Goal: Information Seeking & Learning: Learn about a topic

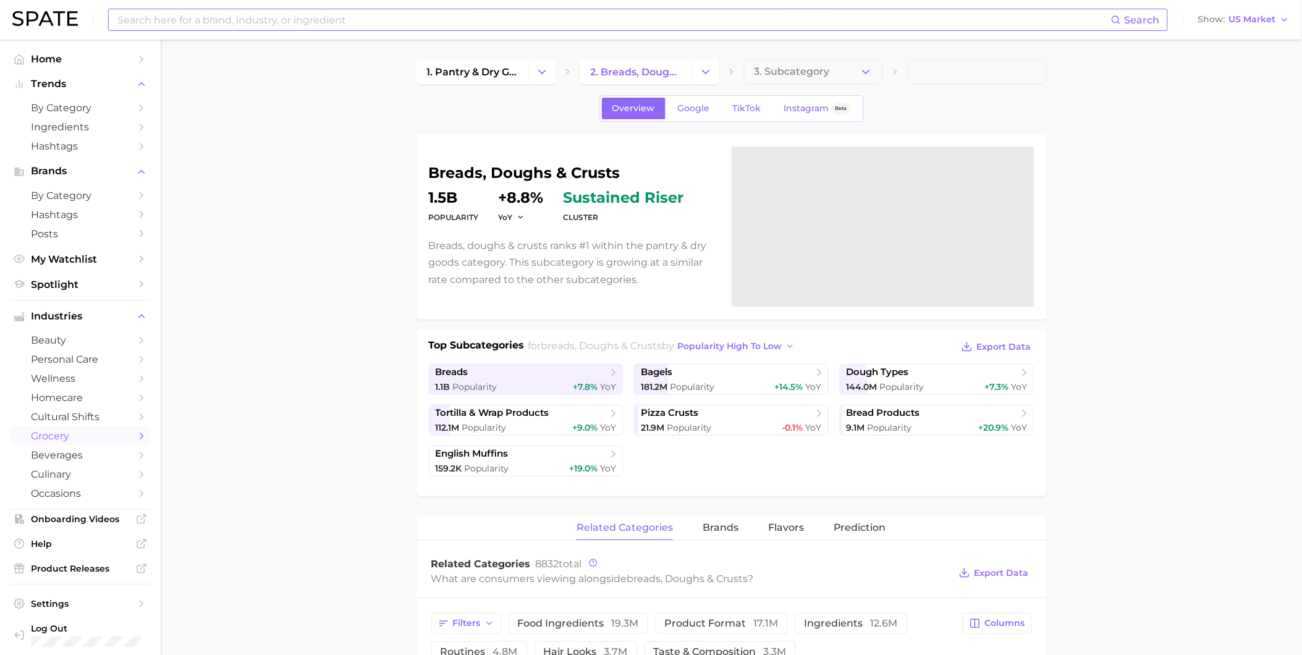
click at [381, 26] on input at bounding box center [613, 19] width 995 height 21
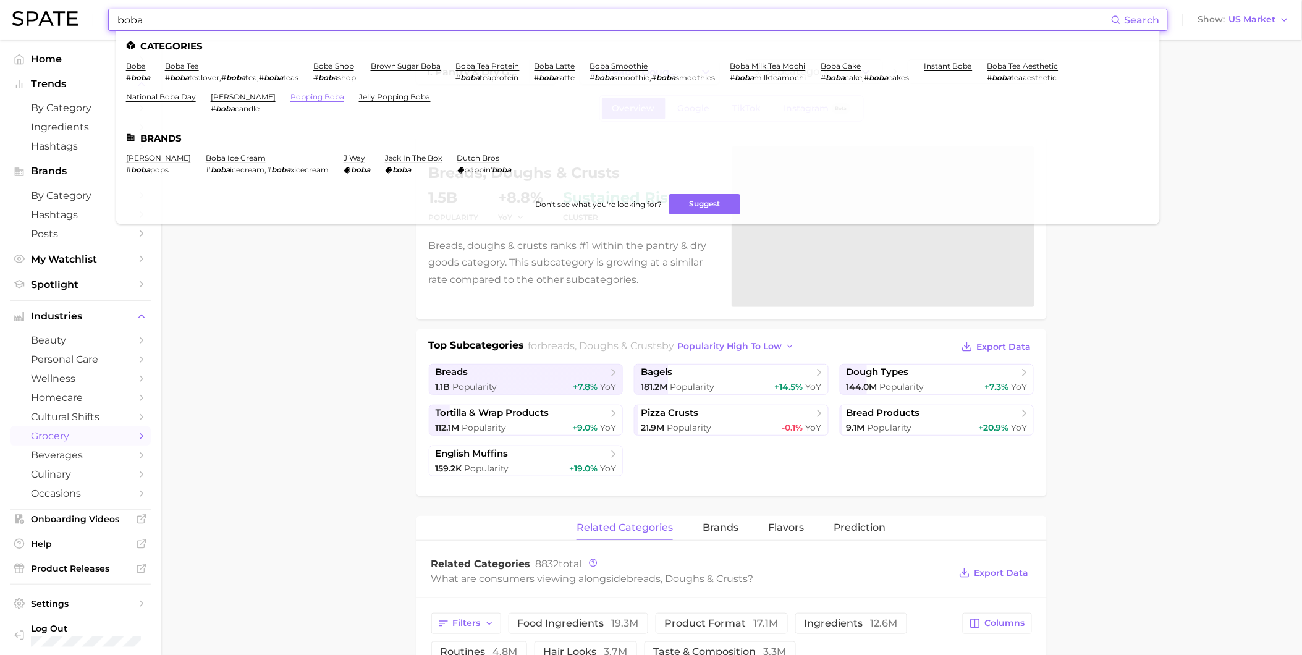
type input "boba"
click at [322, 99] on link "popping boba" at bounding box center [317, 96] width 54 height 9
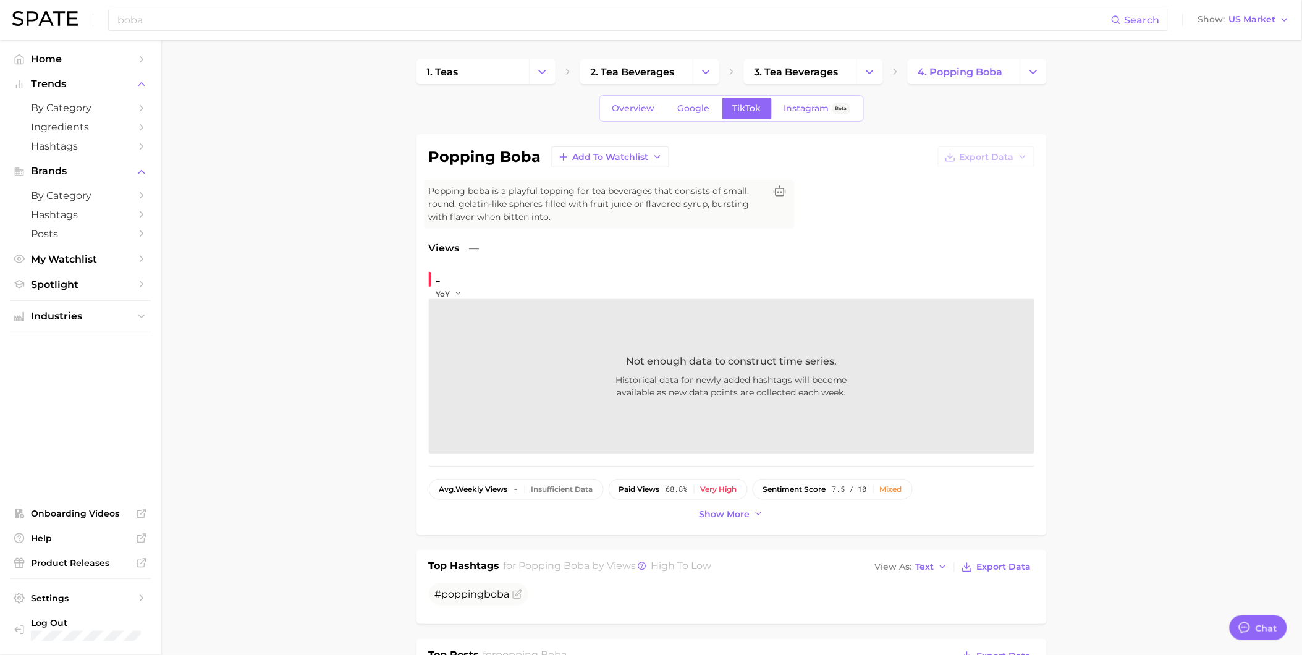
type textarea "x"
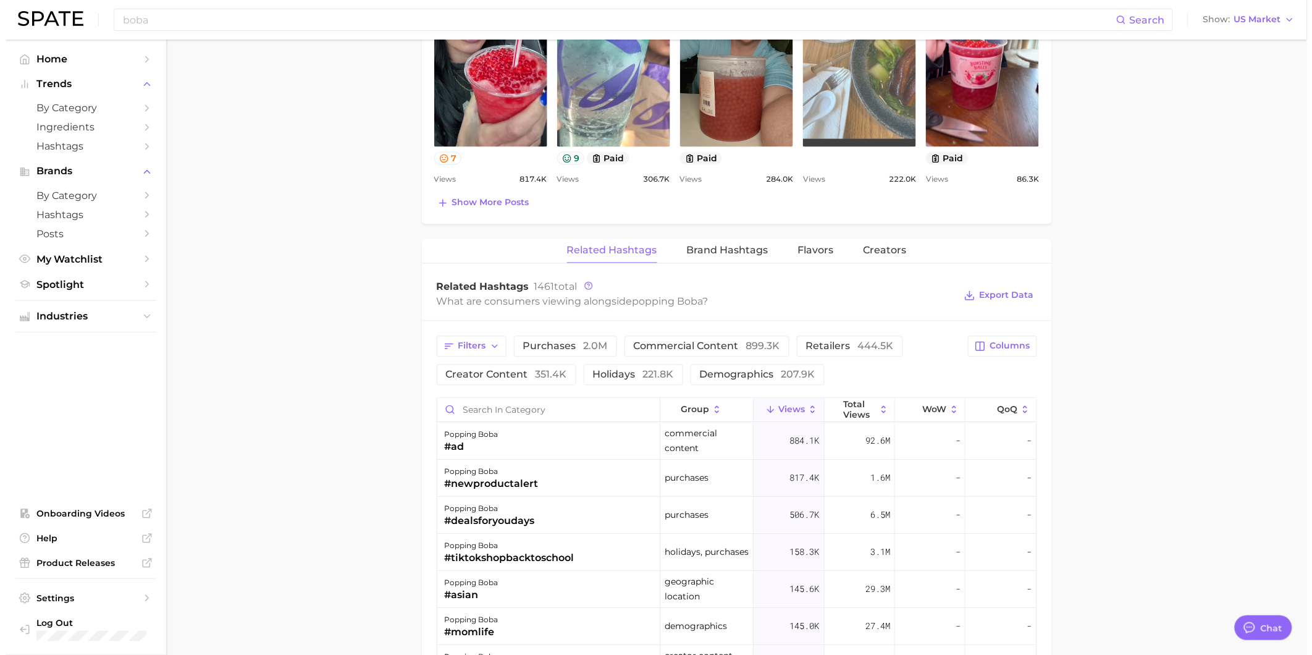
scroll to position [823, 0]
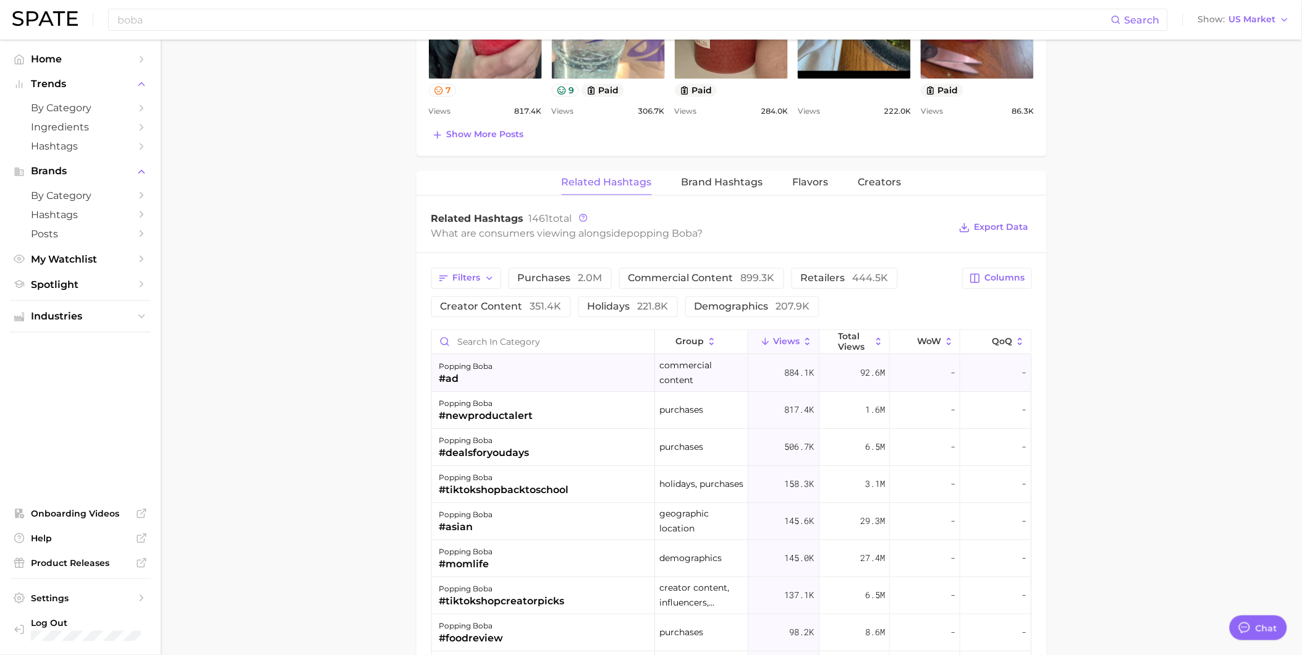
click at [553, 385] on div "popping boba #ad" at bounding box center [543, 373] width 223 height 37
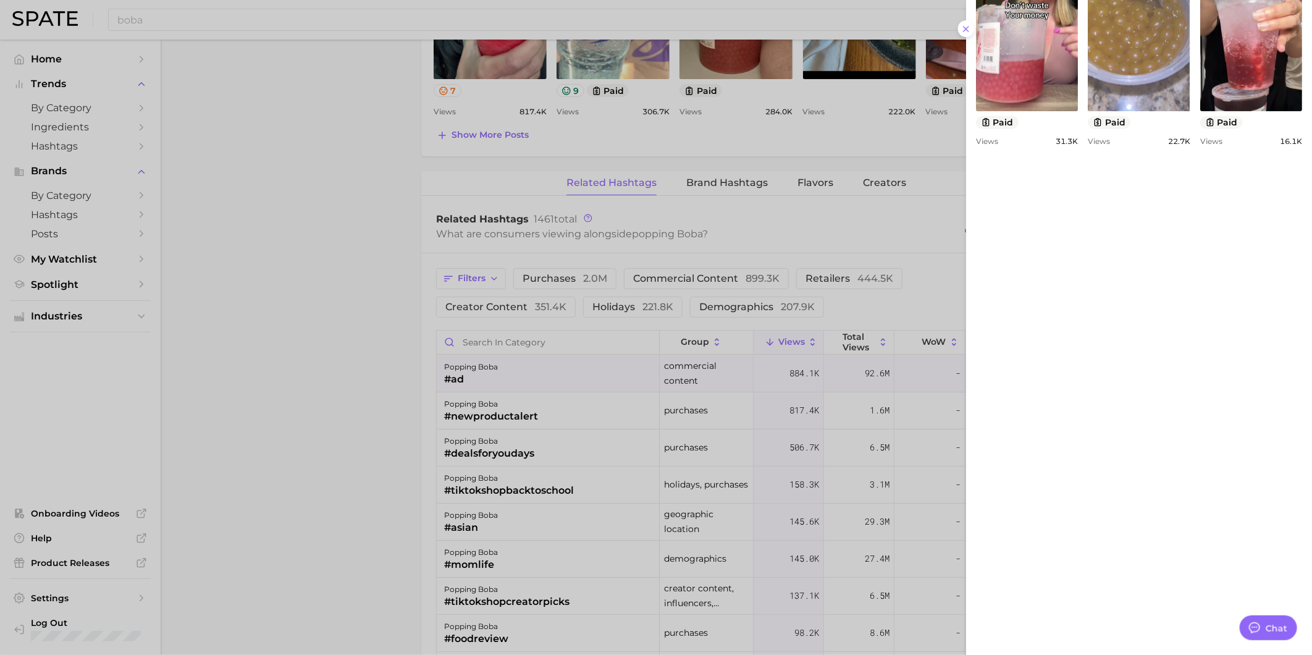
scroll to position [755, 0]
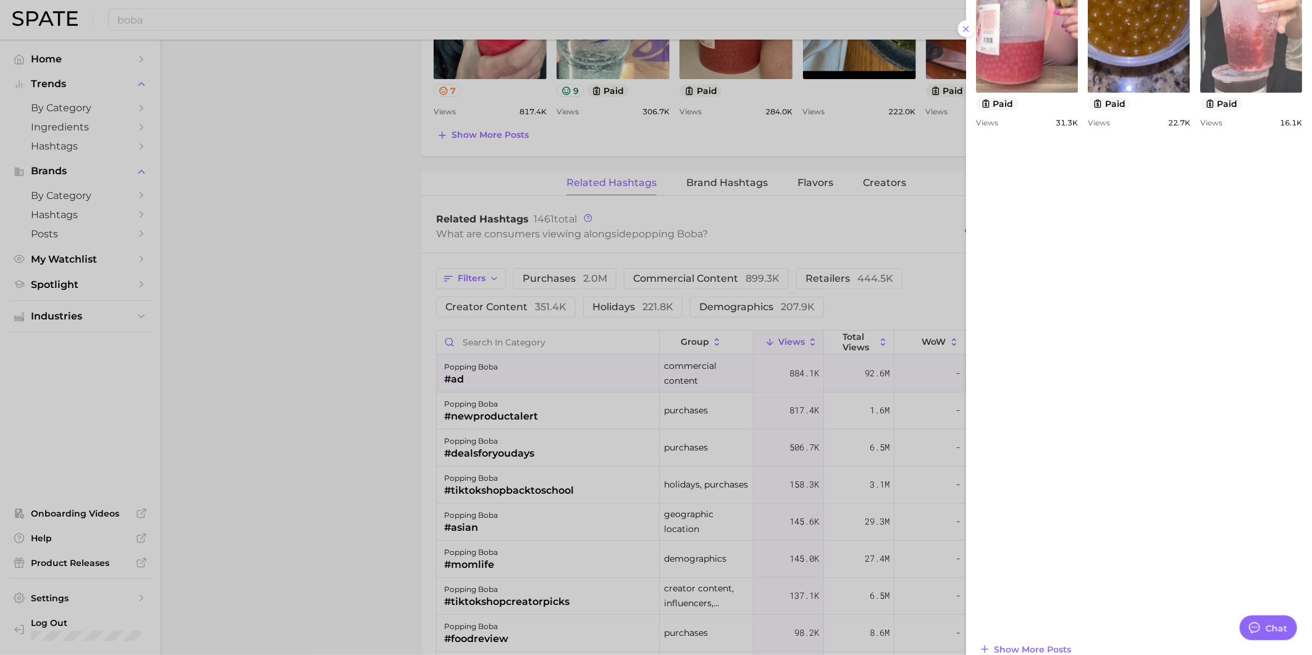
scroll to position [772, 0]
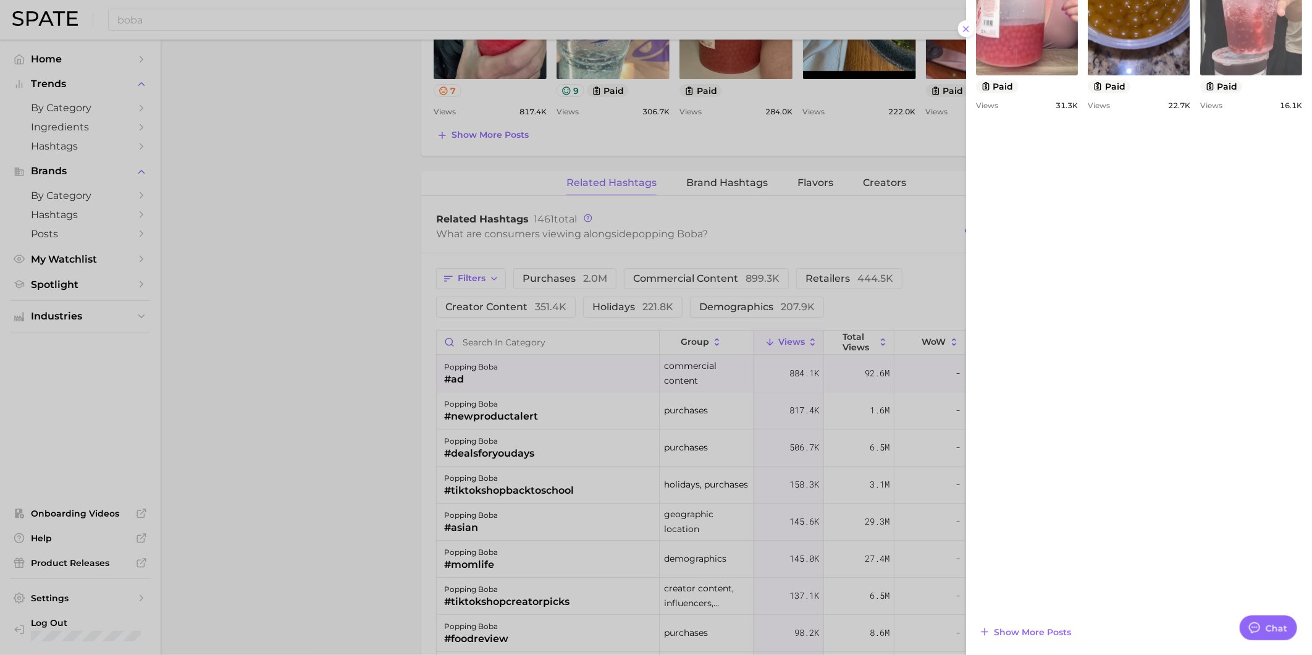
click at [582, 420] on div at bounding box center [656, 327] width 1312 height 655
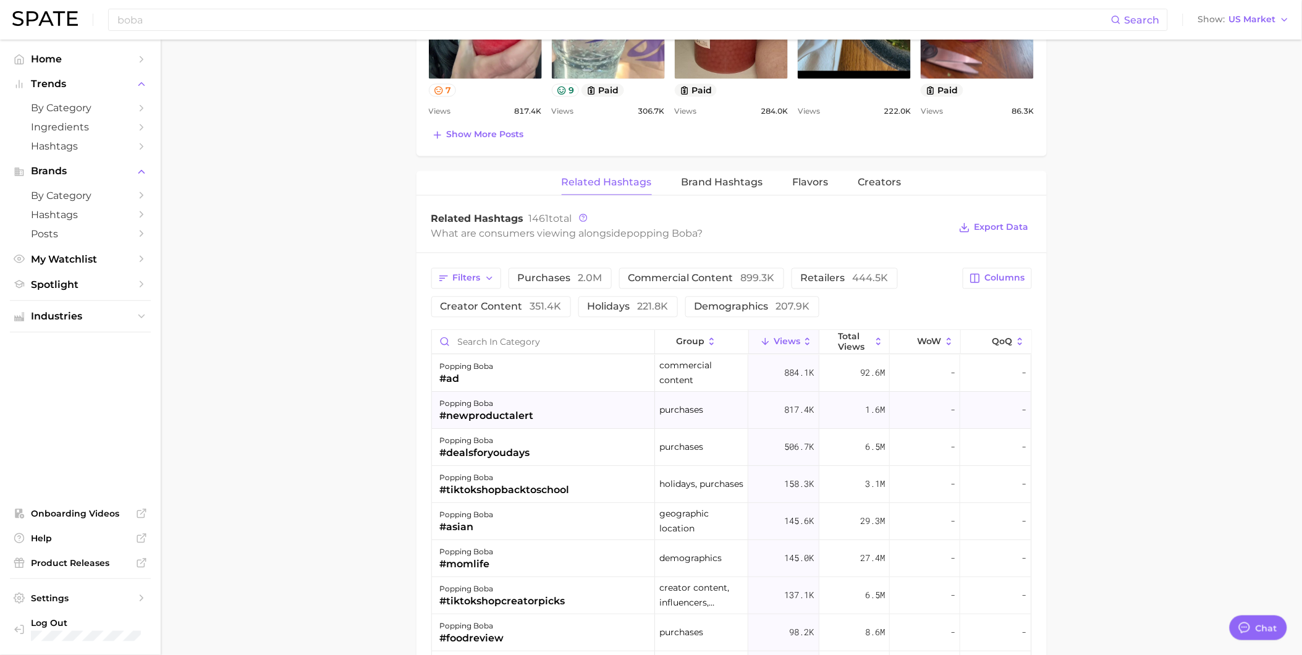
click at [583, 419] on div "popping boba #newproductalert" at bounding box center [543, 410] width 223 height 37
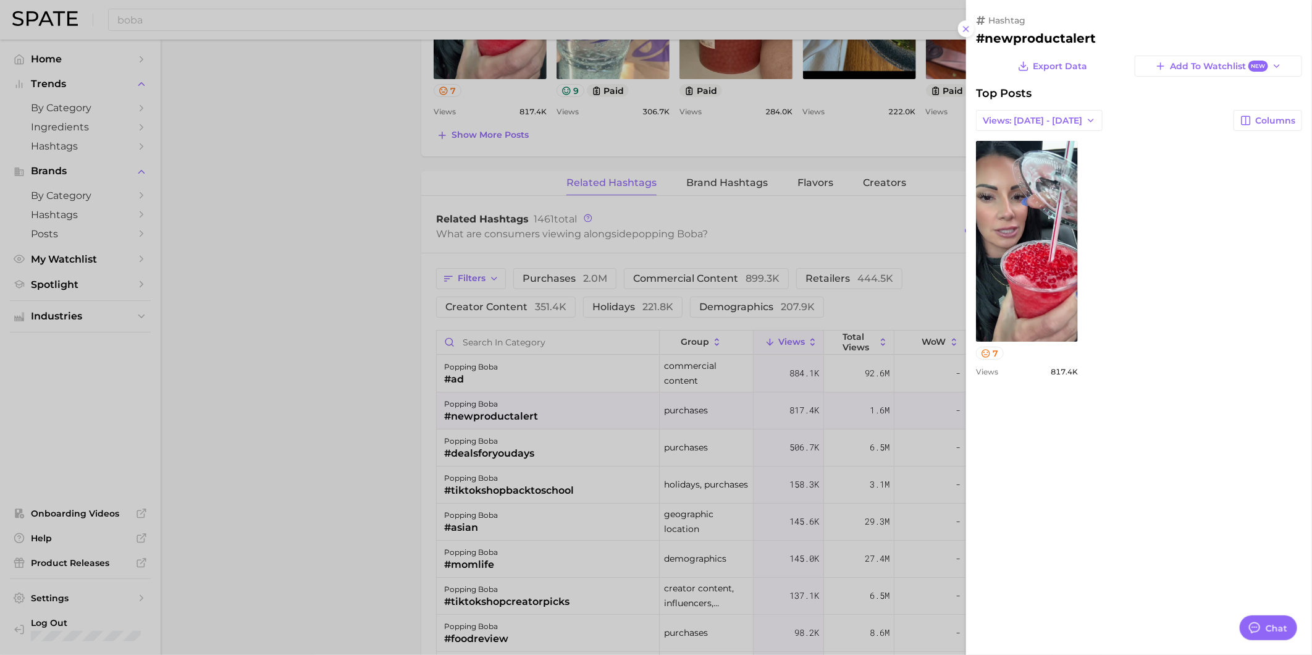
scroll to position [0, 0]
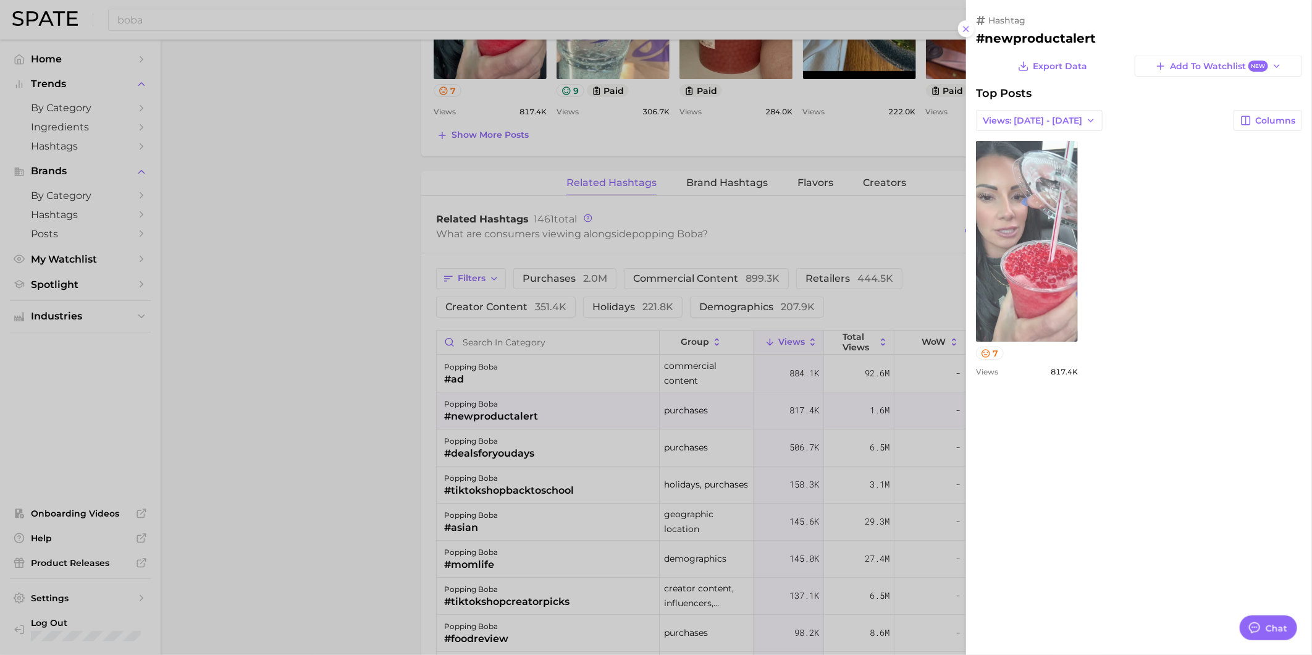
click at [1023, 169] on link "view post on TikTok" at bounding box center [1027, 241] width 102 height 201
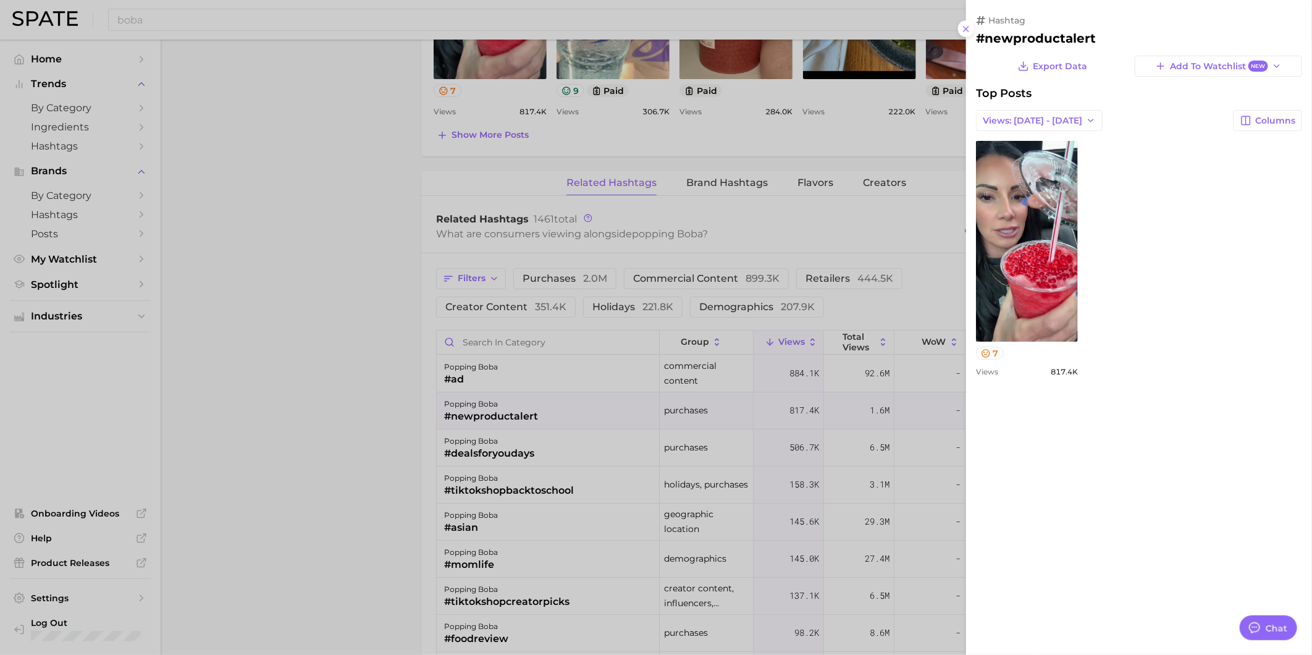
click at [596, 473] on div at bounding box center [656, 327] width 1312 height 655
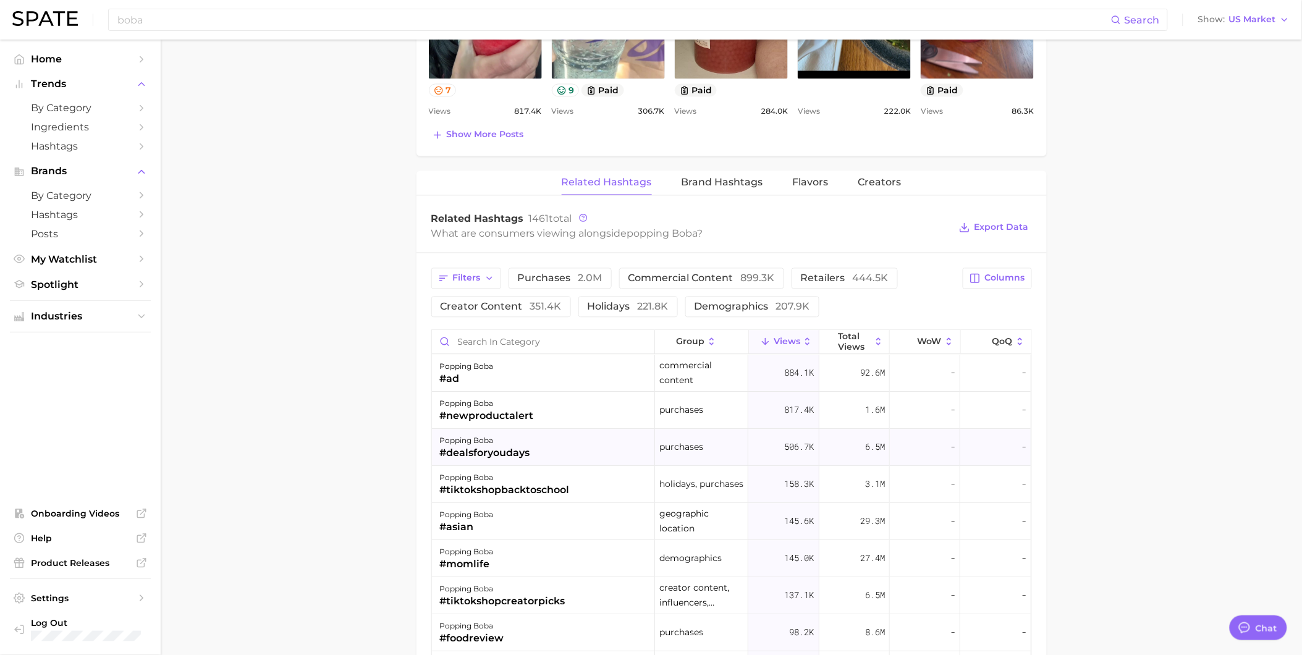
click at [581, 450] on div "popping boba #dealsforyoudays" at bounding box center [543, 447] width 223 height 37
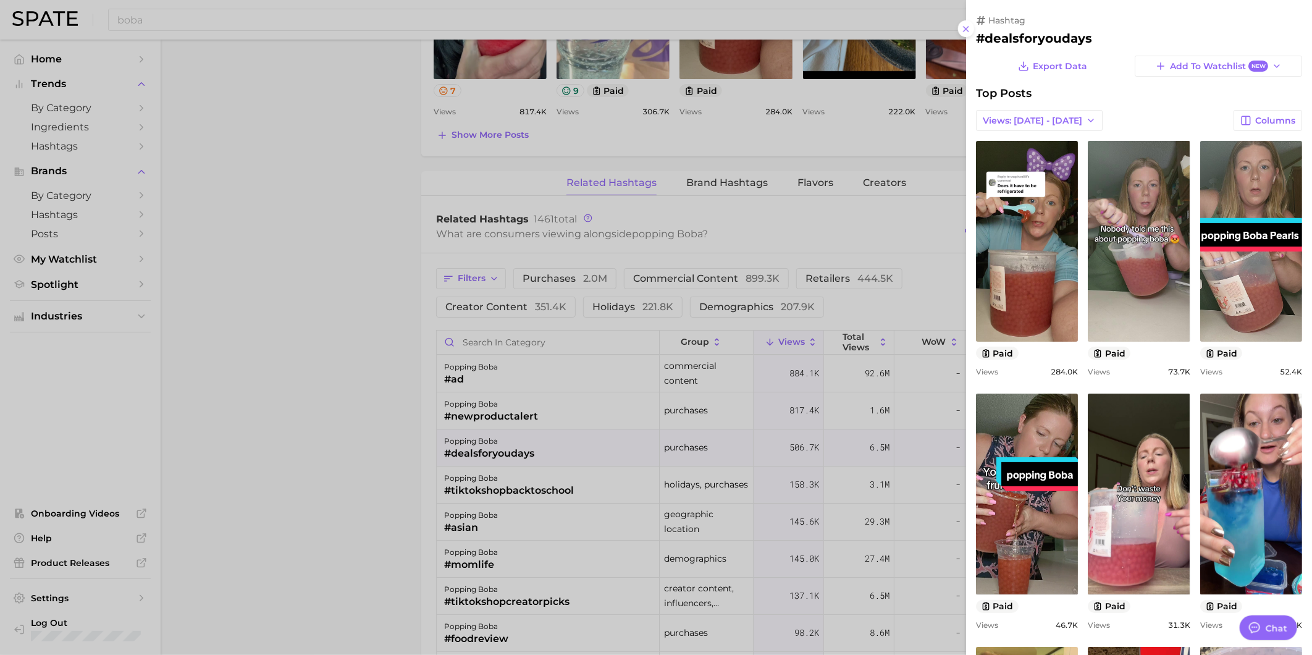
click at [568, 483] on div at bounding box center [656, 327] width 1312 height 655
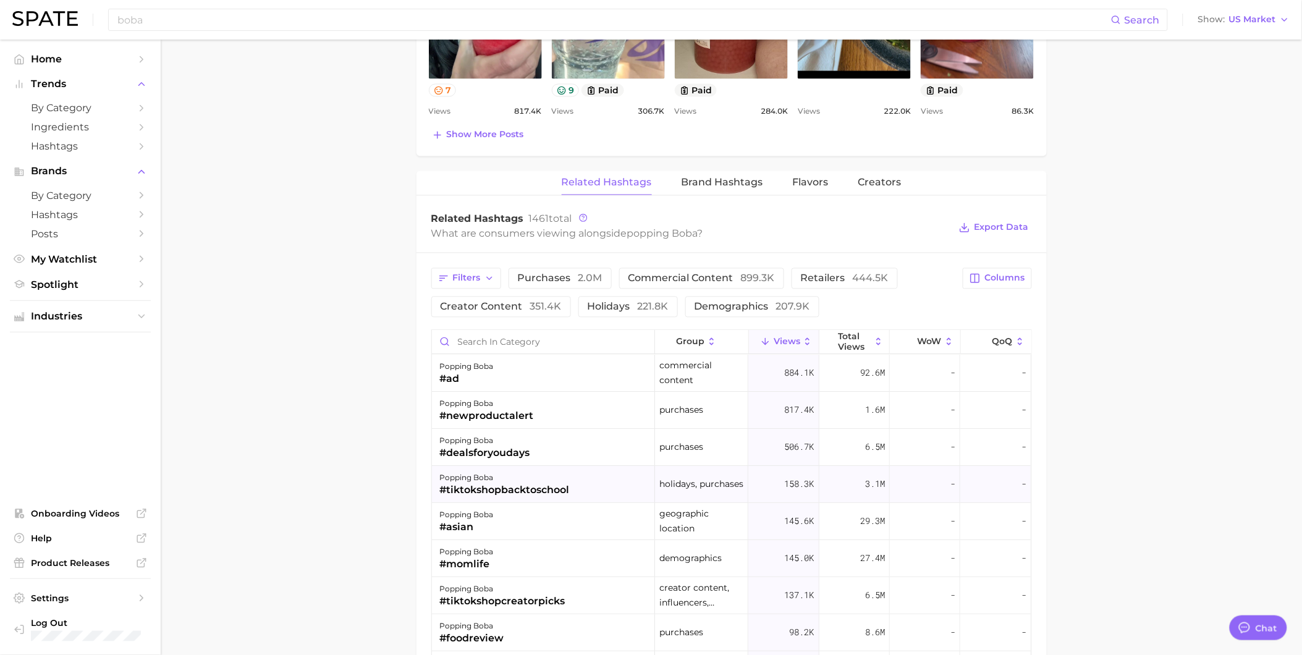
click at [576, 489] on div "popping boba #tiktokshopbacktoschool" at bounding box center [543, 484] width 223 height 37
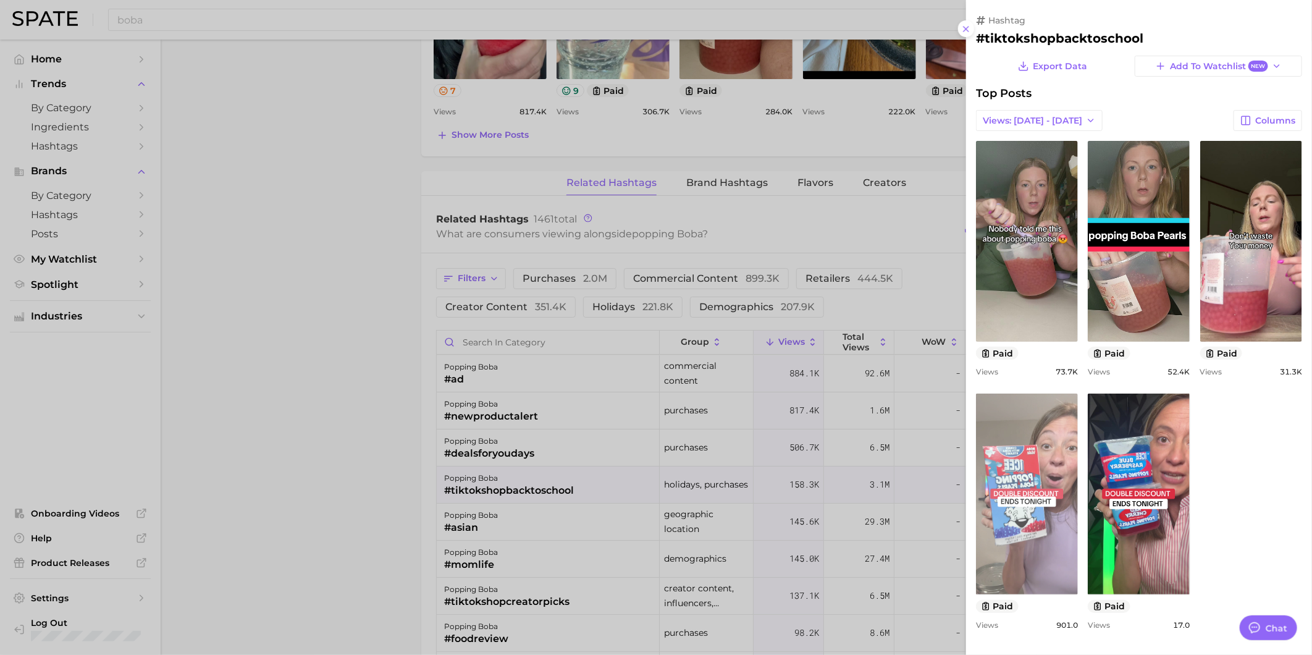
click at [1051, 515] on link "view post on TikTok" at bounding box center [1027, 494] width 102 height 201
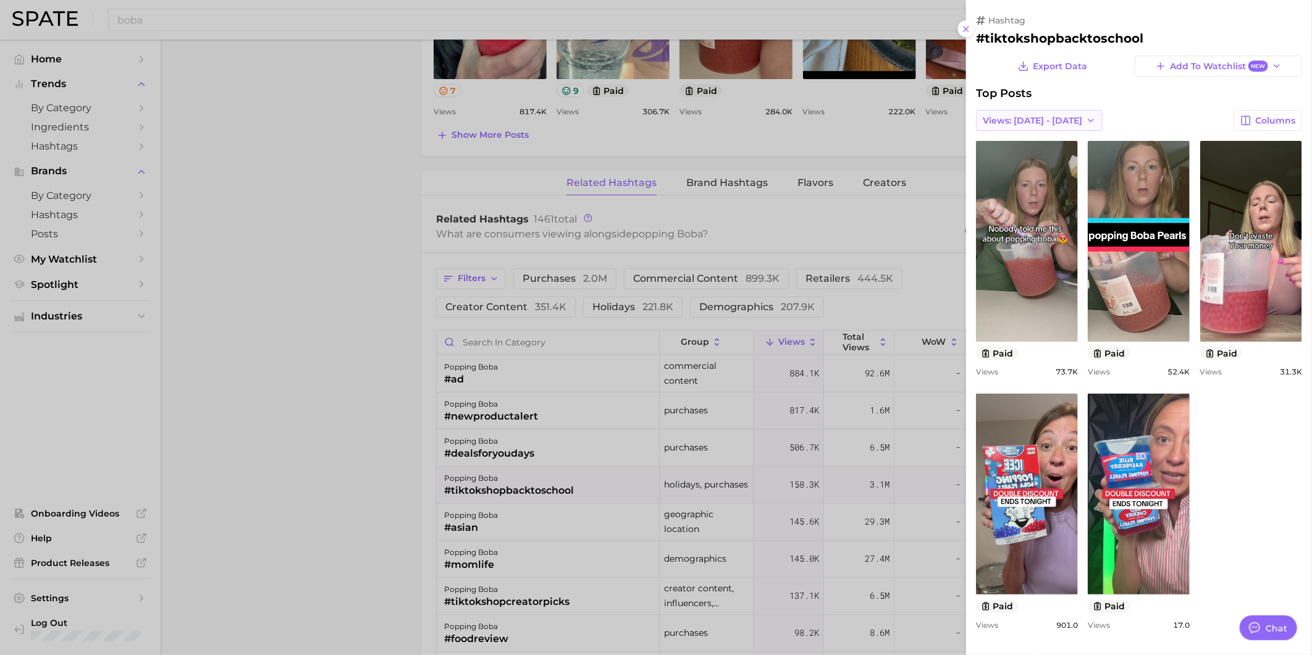
click at [1048, 120] on span "Views: [DATE] - [DATE]" at bounding box center [1032, 121] width 99 height 11
click at [1047, 156] on button "Total Views" at bounding box center [1044, 165] width 136 height 22
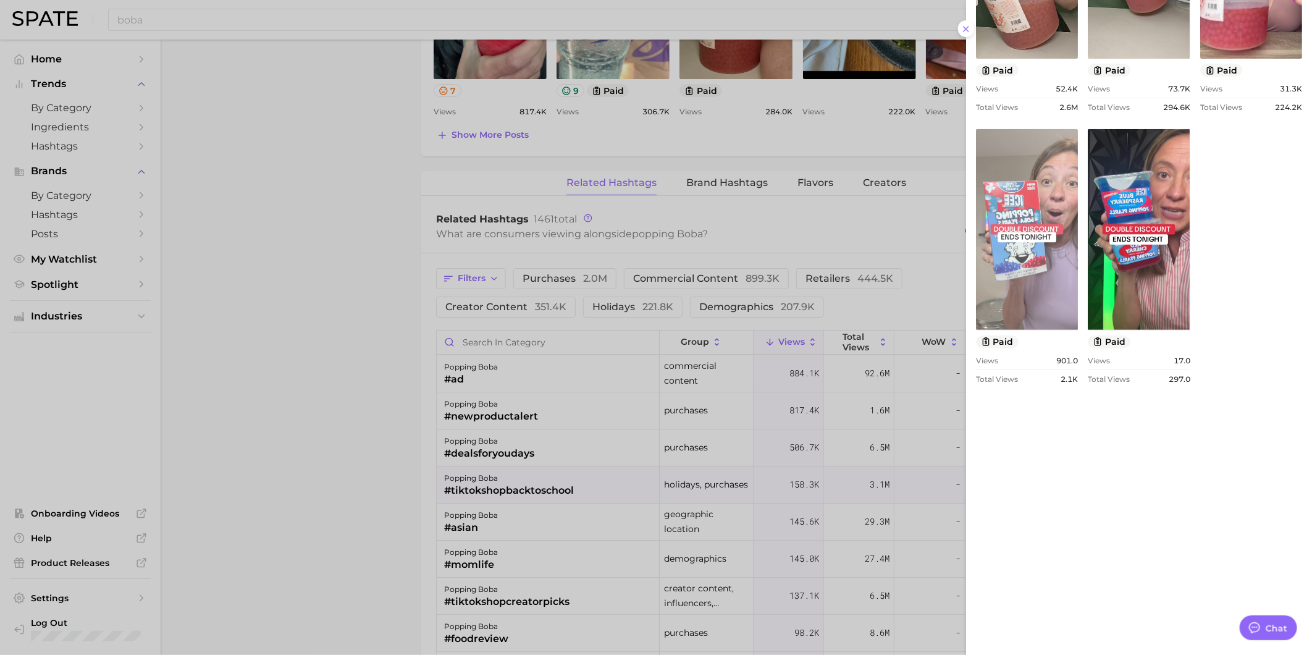
scroll to position [305, 0]
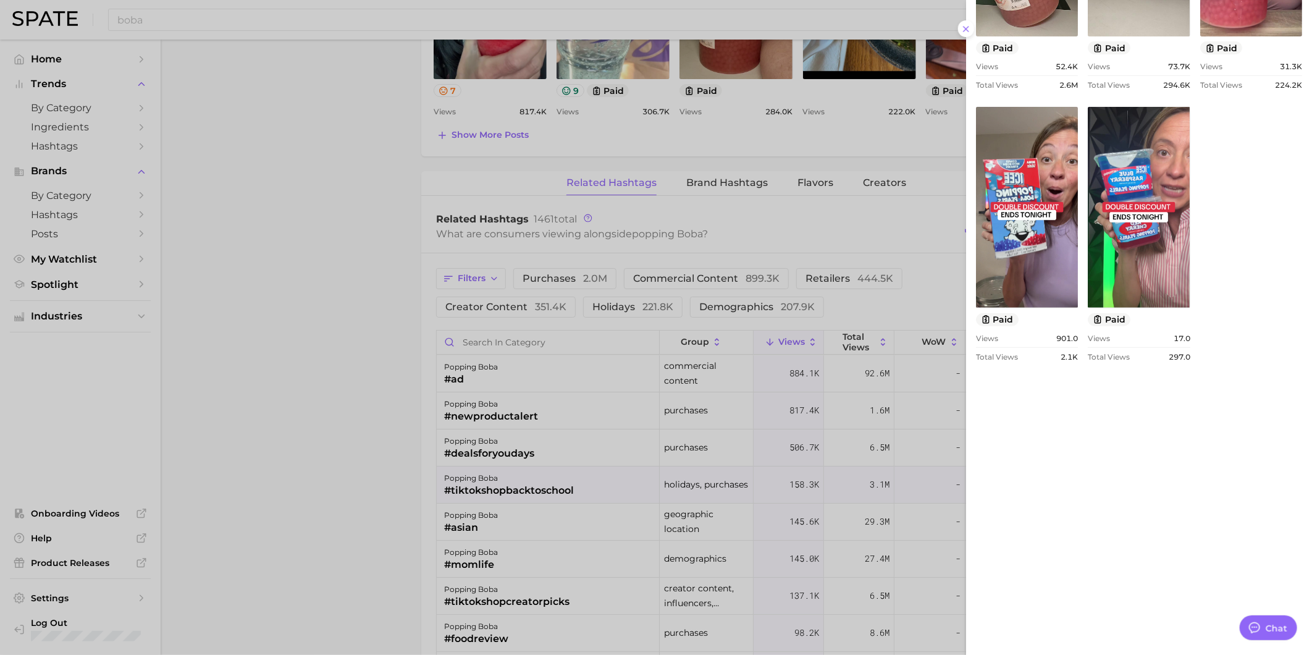
click at [560, 535] on div at bounding box center [656, 327] width 1312 height 655
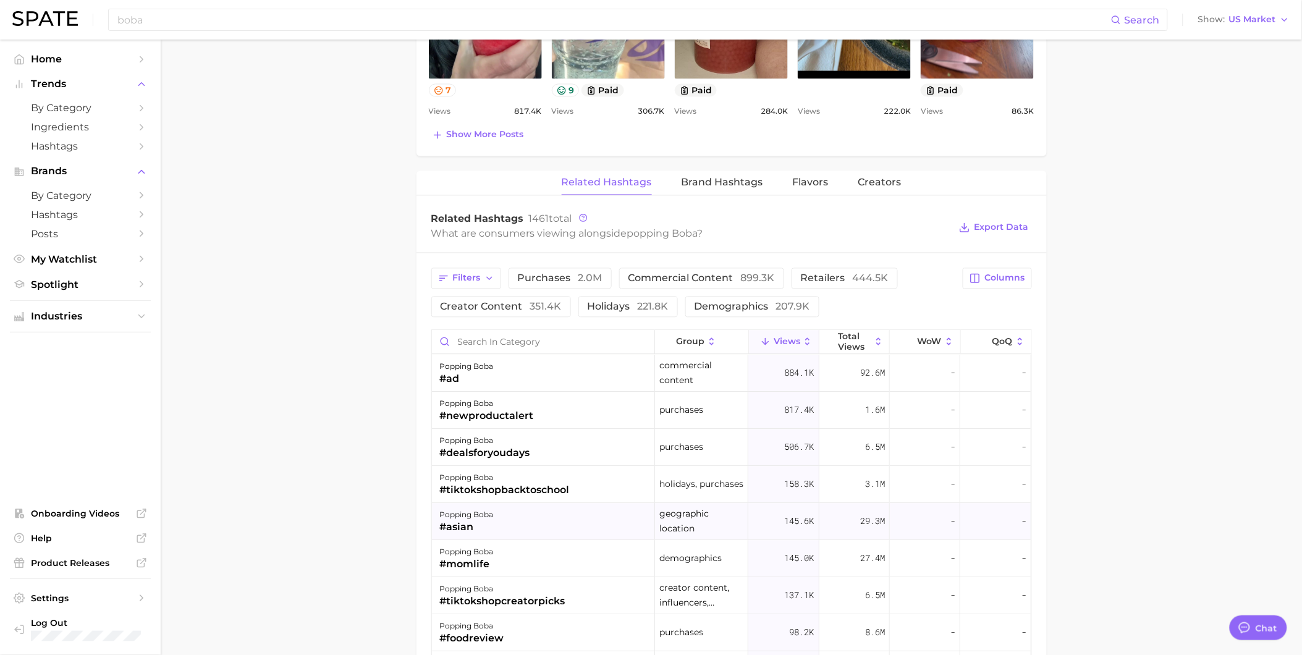
click at [550, 529] on div "popping boba #asian" at bounding box center [543, 521] width 223 height 37
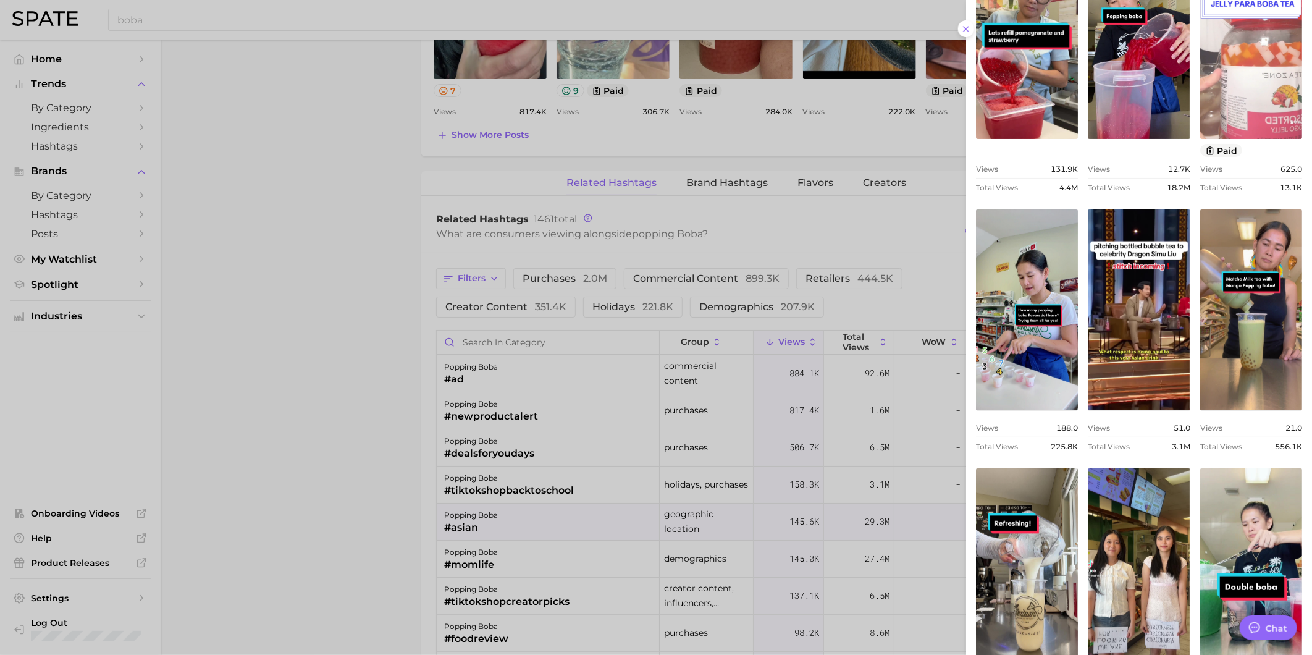
scroll to position [206, 0]
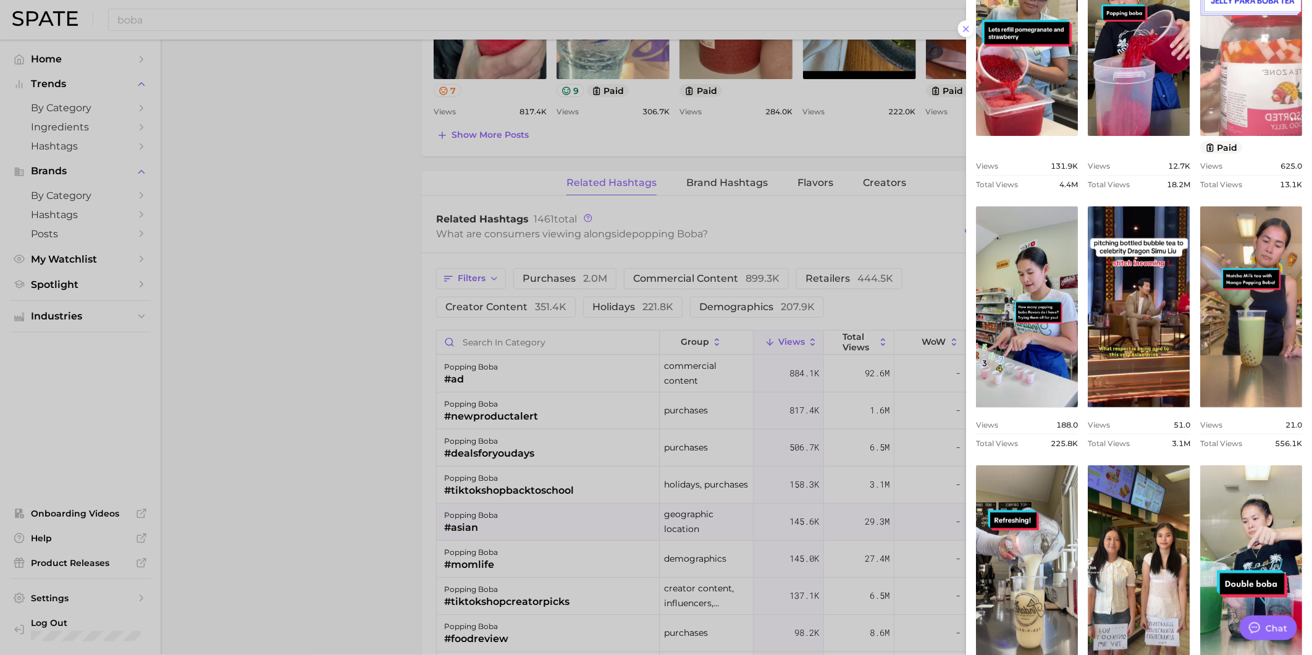
click at [1171, 136] on link "view post on TikTok" at bounding box center [1251, 35] width 102 height 201
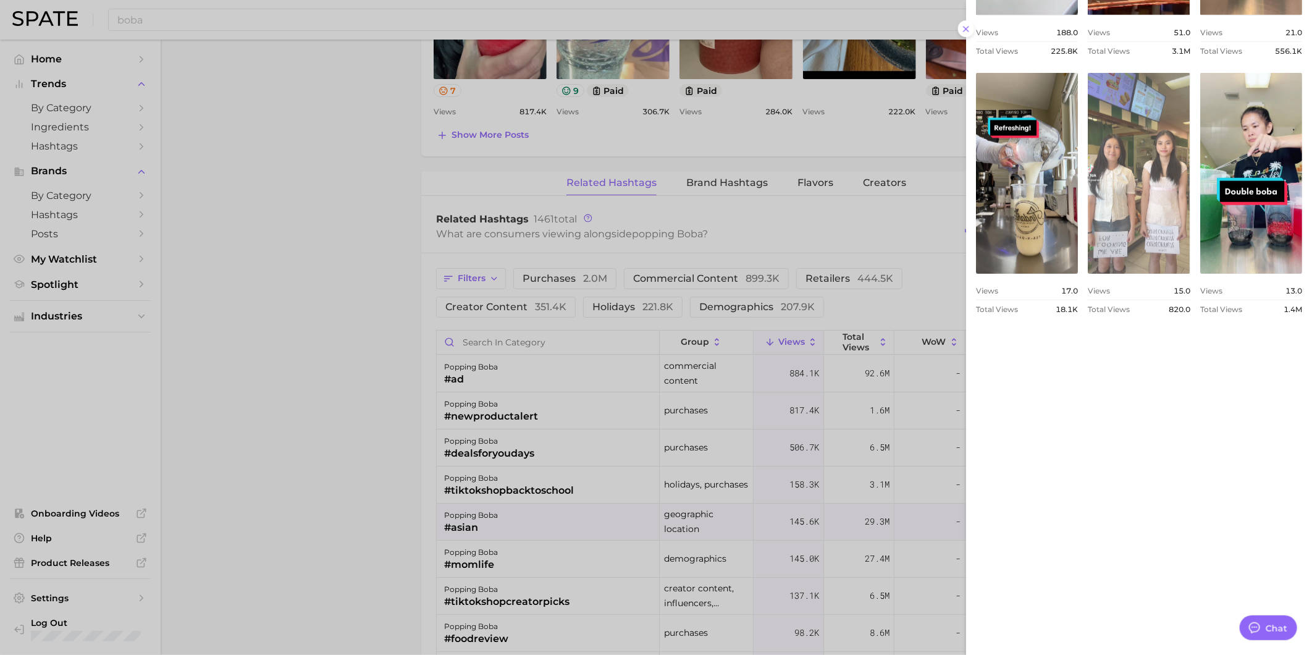
scroll to position [686, 0]
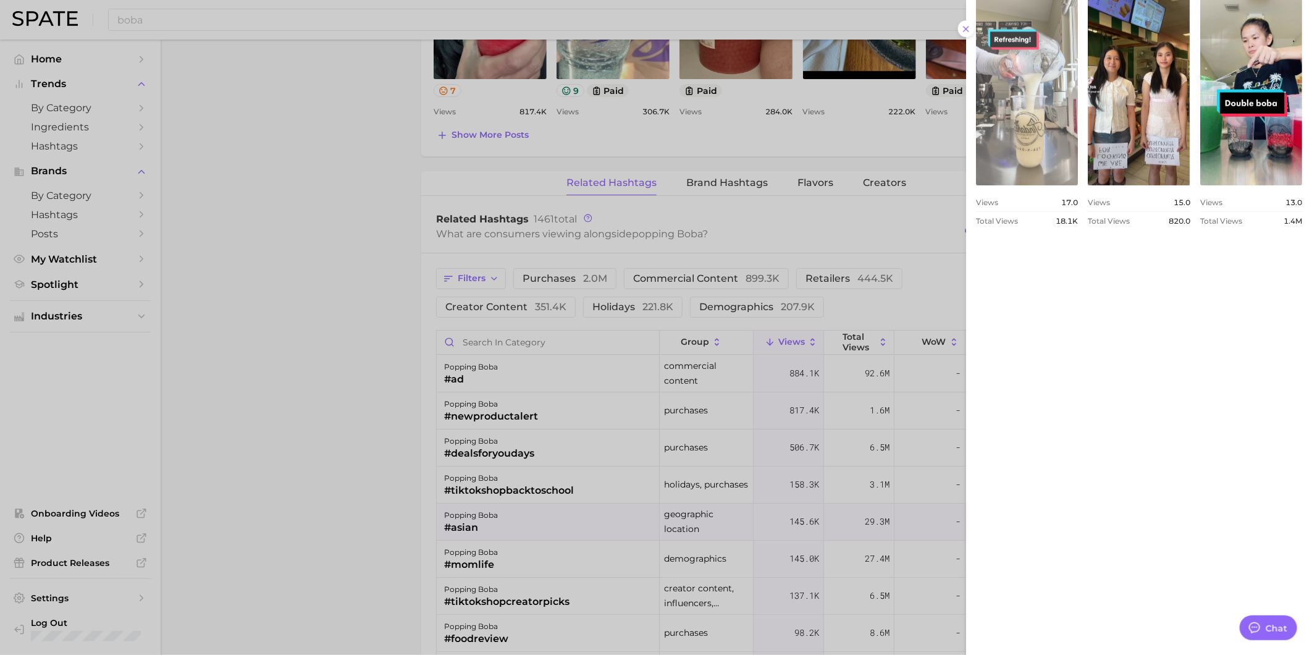
click at [1078, 185] on link "view post on TikTok" at bounding box center [1027, 85] width 102 height 201
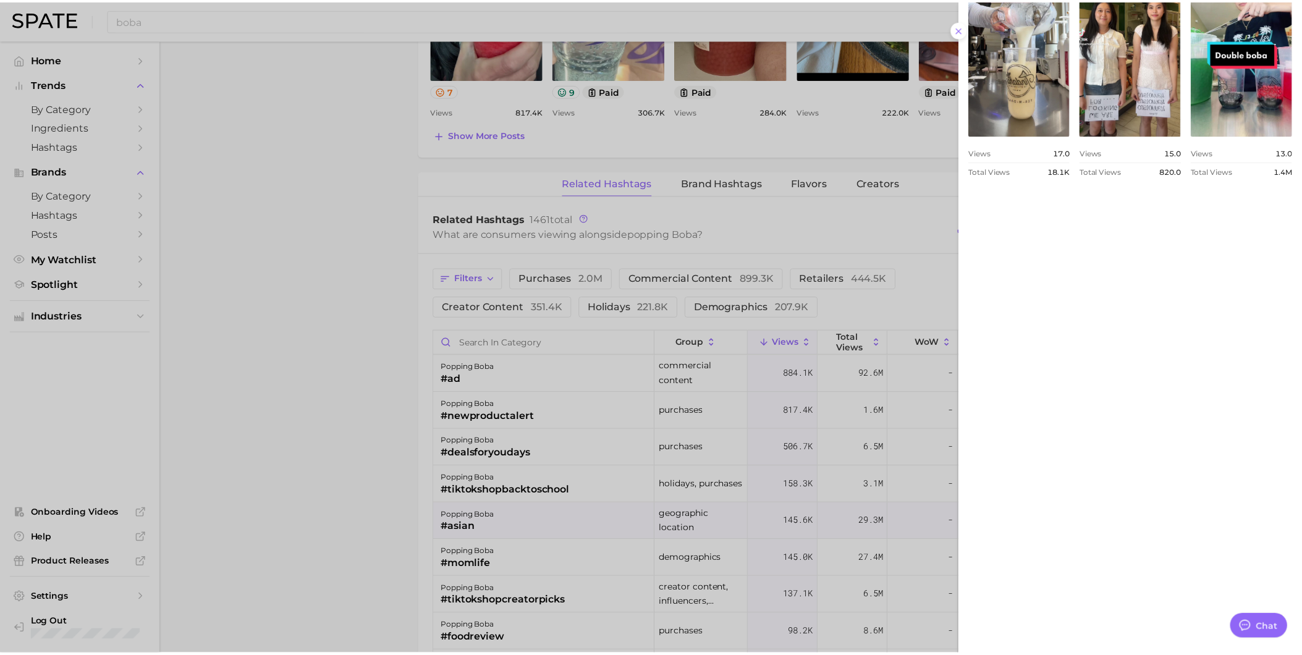
scroll to position [812, 0]
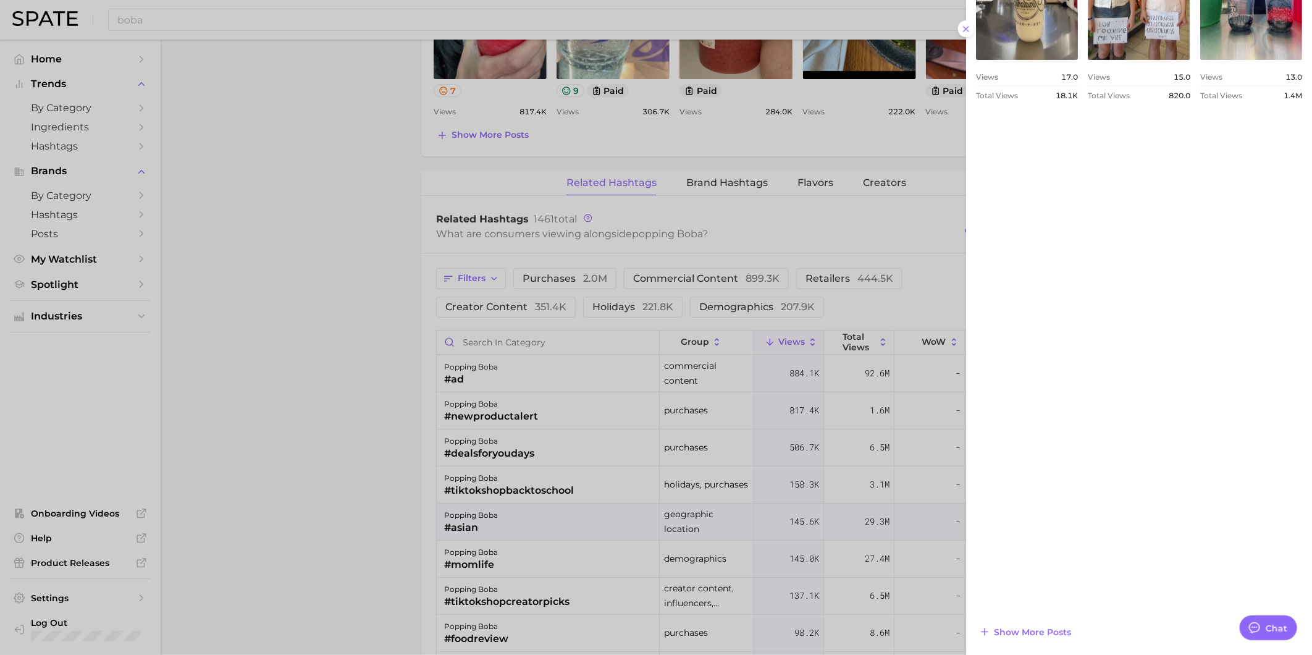
click at [560, 567] on div at bounding box center [656, 327] width 1312 height 655
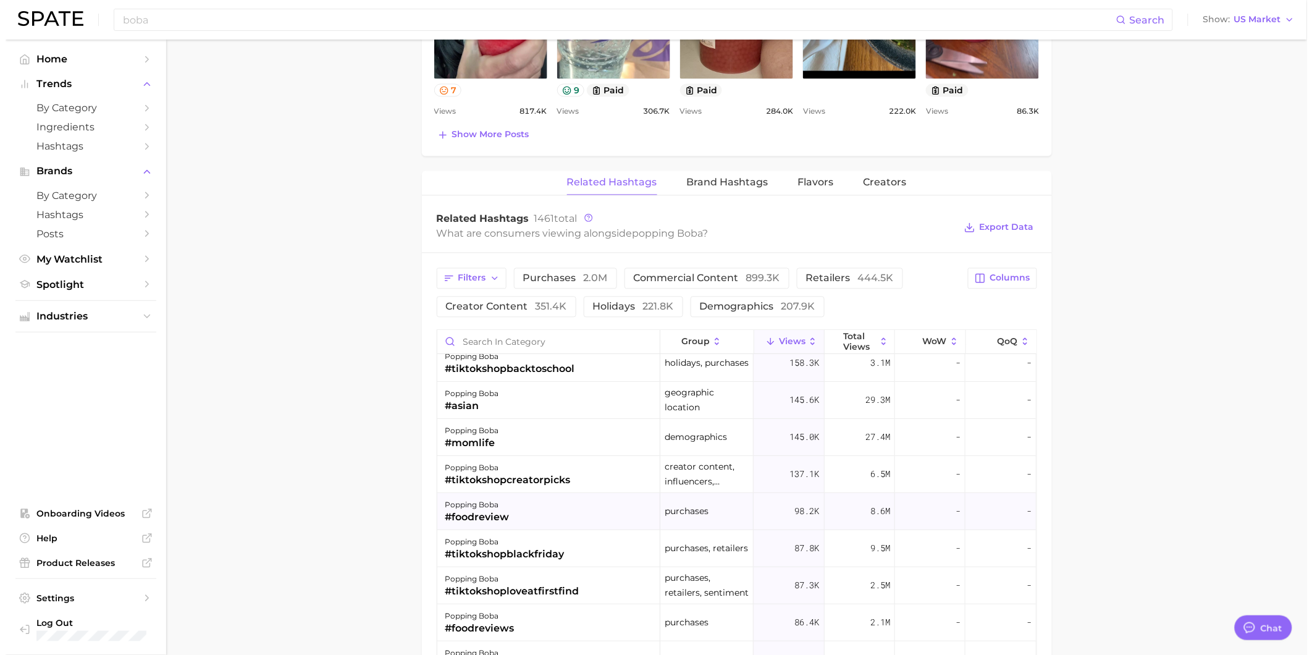
scroll to position [137, 0]
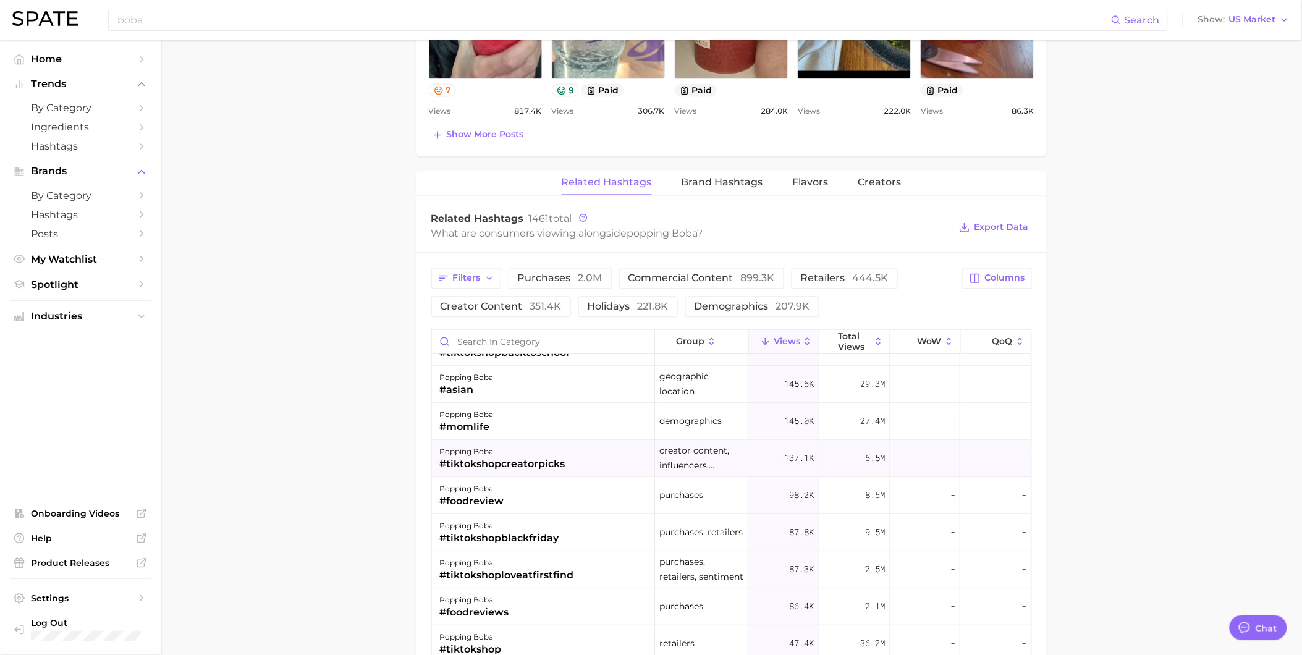
click at [565, 468] on div "popping boba #tiktokshopcreatorpicks" at bounding box center [543, 458] width 223 height 37
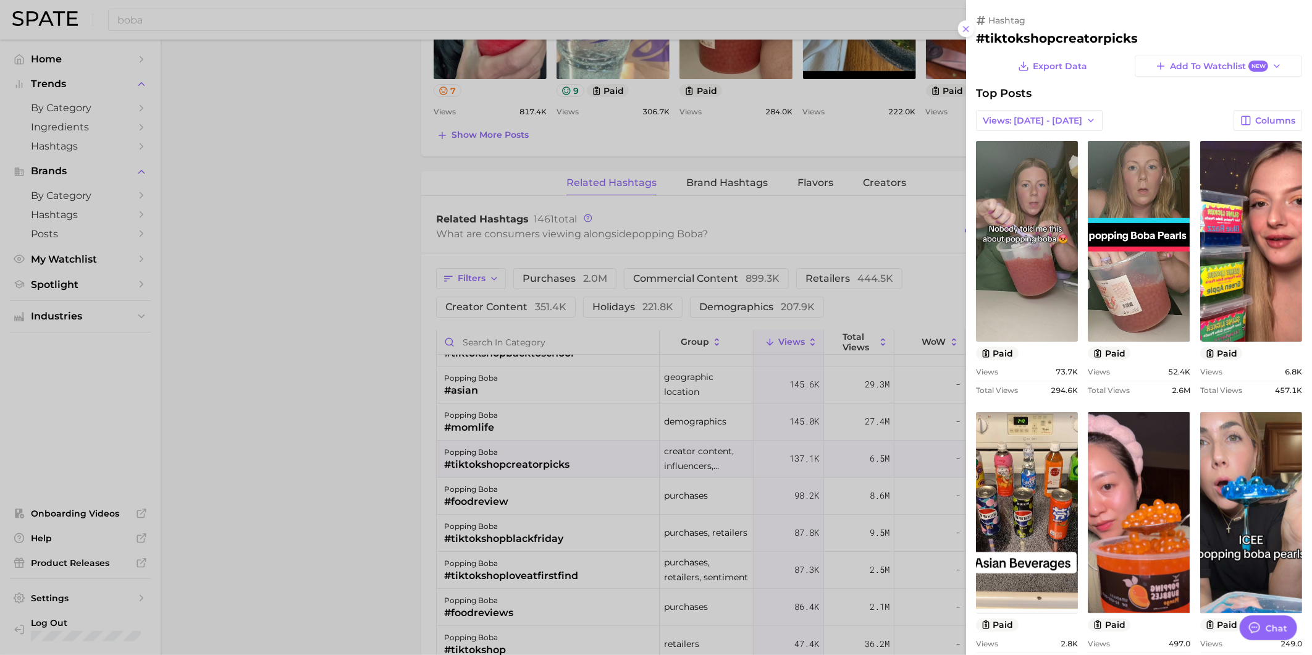
scroll to position [0, 0]
click at [542, 522] on div at bounding box center [656, 327] width 1312 height 655
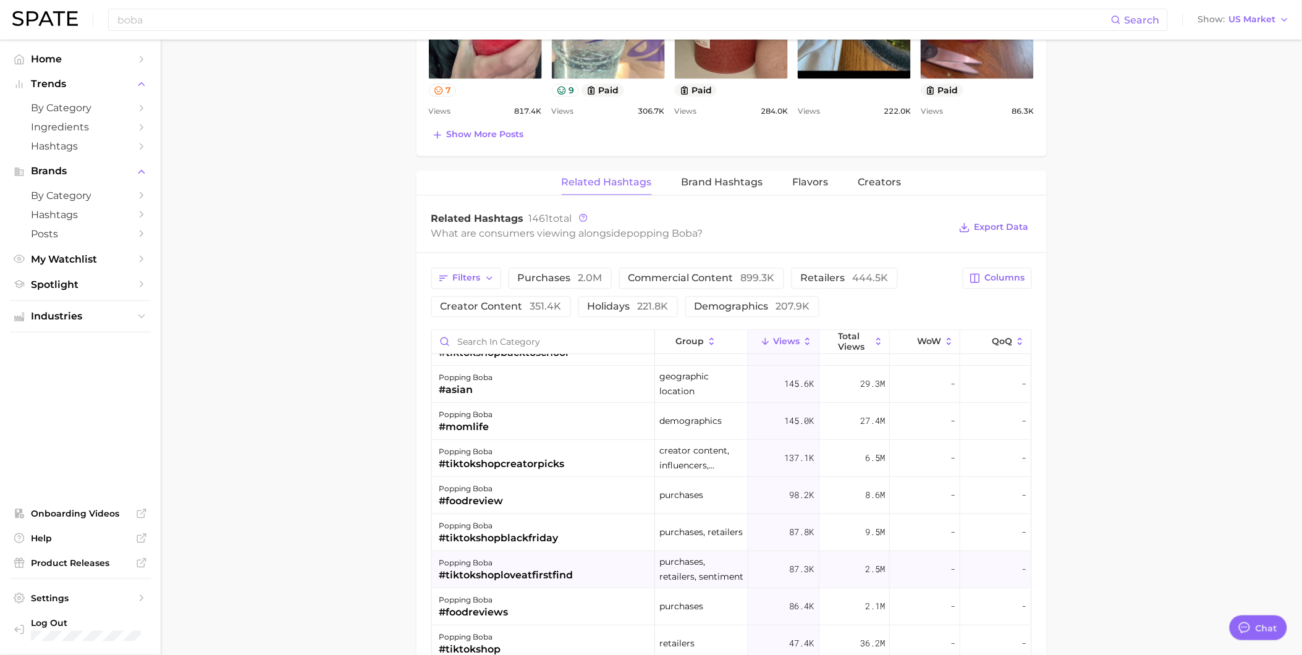
click at [548, 584] on div "popping boba #tiktokshoploveatfirstfind" at bounding box center [543, 570] width 223 height 37
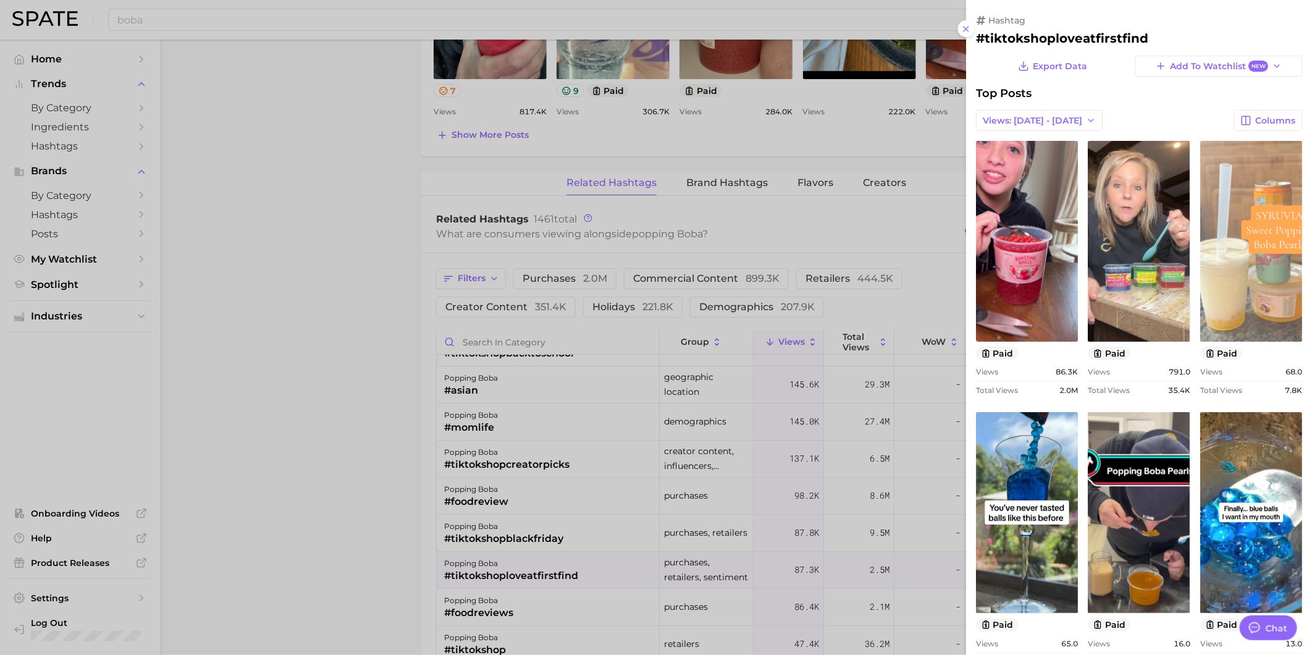
click at [1171, 342] on link "view post on TikTok" at bounding box center [1251, 241] width 102 height 201
